Goal: Check status: Check status

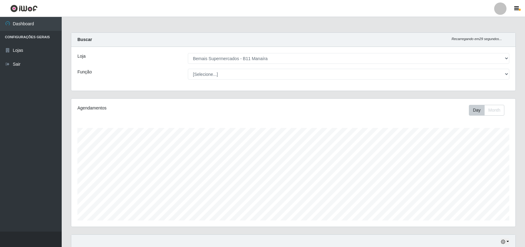
select select "409"
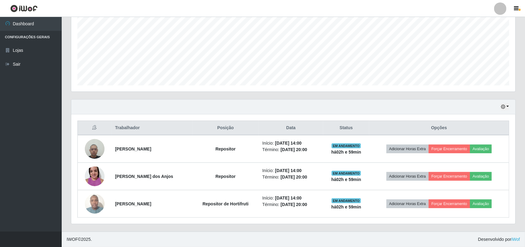
scroll to position [128, 444]
click at [503, 105] on icon "button" at bounding box center [503, 107] width 4 height 4
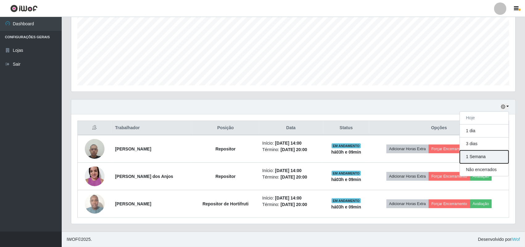
click at [483, 159] on button "1 Semana" at bounding box center [484, 157] width 49 height 13
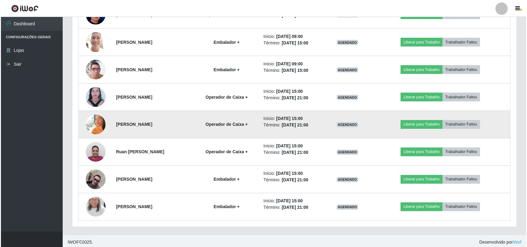
scroll to position [411, 0]
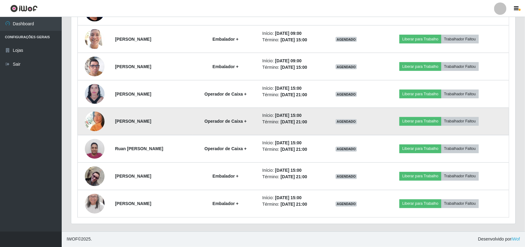
click at [96, 120] on img at bounding box center [95, 122] width 20 height 20
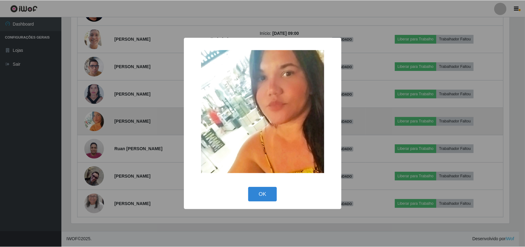
scroll to position [128, 440]
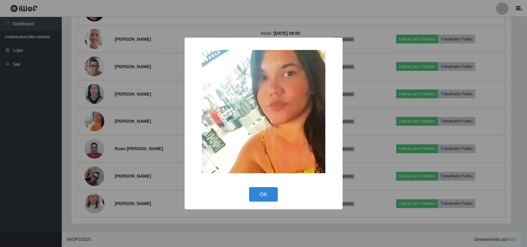
click at [96, 121] on div "× OK Cancel" at bounding box center [263, 123] width 527 height 247
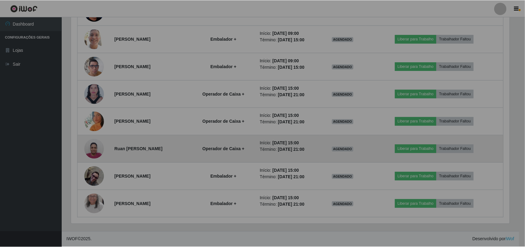
scroll to position [128, 444]
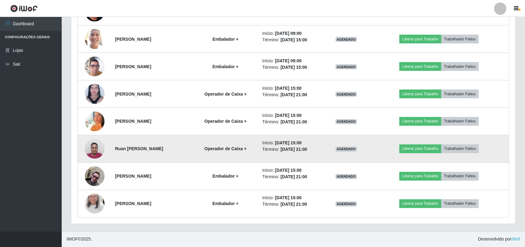
click at [99, 149] on img at bounding box center [95, 149] width 20 height 26
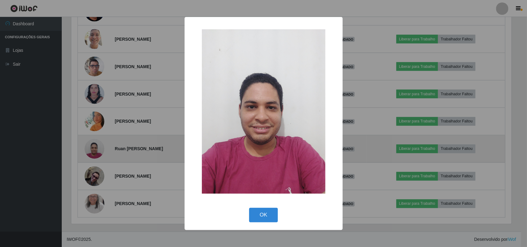
click at [99, 149] on div "× OK Cancel" at bounding box center [263, 123] width 527 height 247
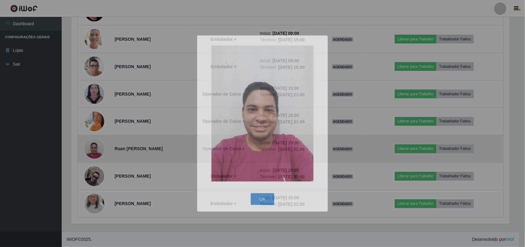
scroll to position [128, 444]
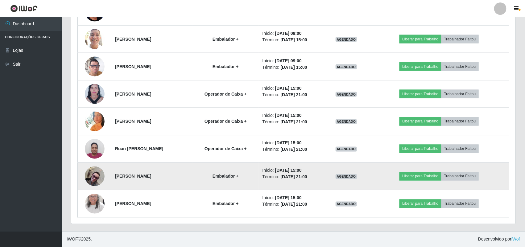
click at [87, 177] on img at bounding box center [95, 177] width 20 height 20
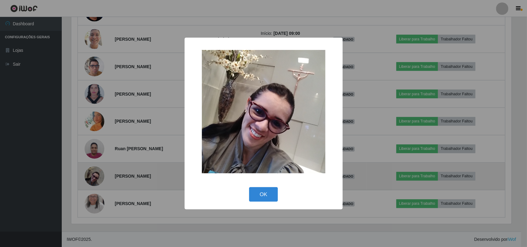
click at [88, 176] on div "× OK Cancel" at bounding box center [263, 123] width 527 height 247
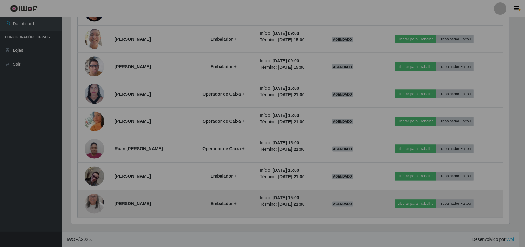
scroll to position [128, 444]
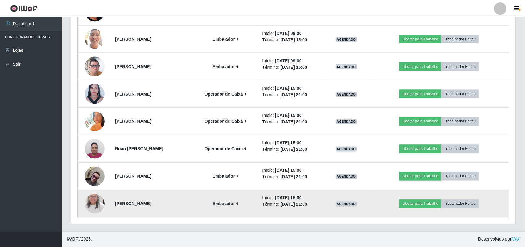
click at [98, 207] on img at bounding box center [95, 204] width 20 height 43
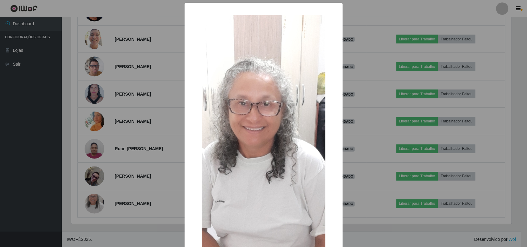
click at [97, 205] on div "× OK Cancel" at bounding box center [263, 123] width 527 height 247
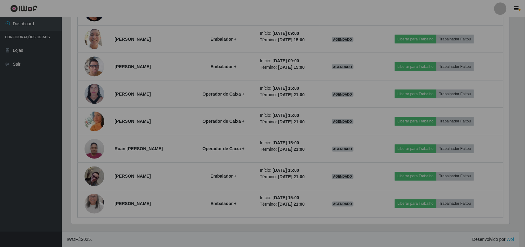
scroll to position [128, 444]
